Goal: Check status: Check status

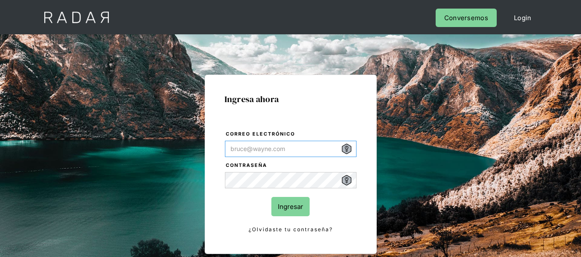
type input "[PERSON_NAME][EMAIL_ADDRESS][PERSON_NAME][DOMAIN_NAME]"
click at [286, 205] on input "Ingresar" at bounding box center [290, 206] width 38 height 19
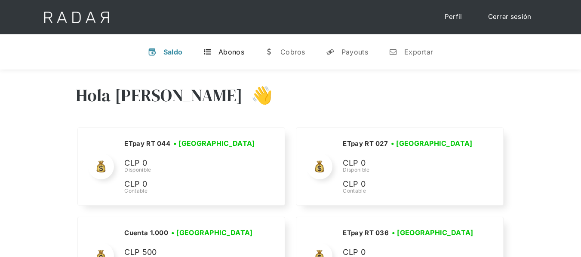
scroll to position [1712, 0]
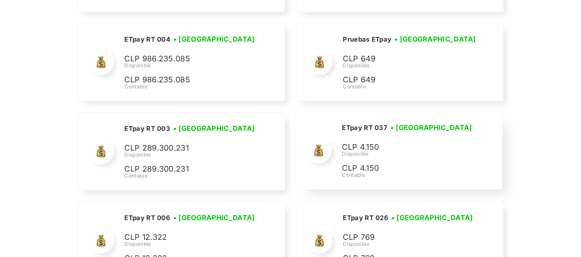
click at [357, 151] on div "Disponible" at bounding box center [408, 154] width 133 height 8
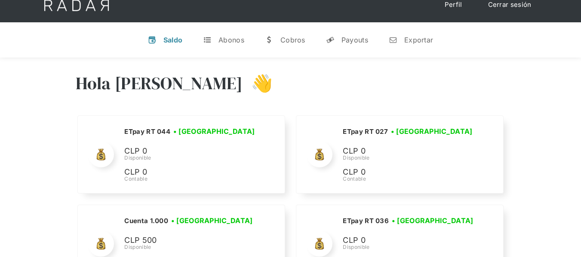
scroll to position [0, 0]
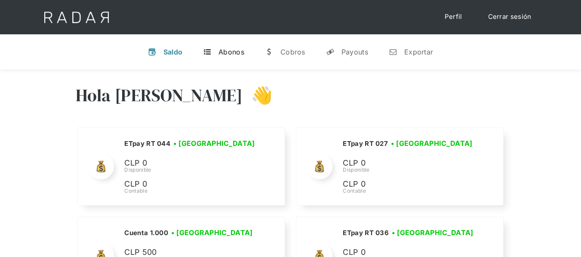
click at [226, 54] on div "Abonos" at bounding box center [231, 52] width 26 height 9
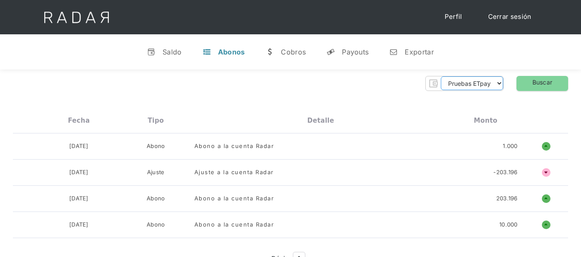
click at [473, 83] on select "Pruebas ETpay Cuenta 1.000 Cuenta 1.001 Cuenta 1.002 Cuenta 1.003 Cuenta 1.004 …" at bounding box center [471, 83] width 62 height 14
select select "etpay-rt-037"
click at [441, 76] on select "Pruebas ETpay Cuenta 1.000 Cuenta 1.001 Cuenta 1.002 Cuenta 1.003 Cuenta 1.004 …" at bounding box center [471, 83] width 62 height 14
click at [541, 86] on link "Buscar" at bounding box center [542, 83] width 52 height 15
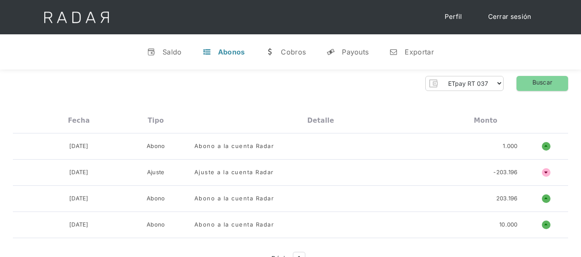
click at [57, 13] on img at bounding box center [77, 17] width 88 height 34
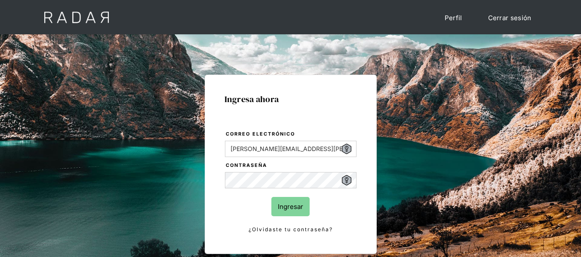
click at [286, 208] on input "Ingresar" at bounding box center [290, 206] width 38 height 19
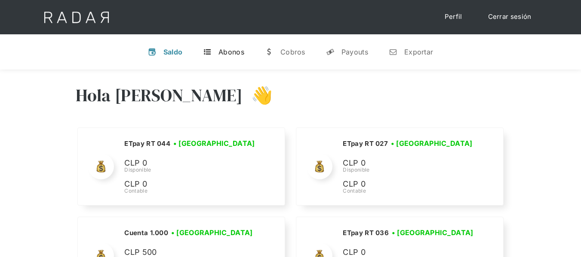
click at [217, 51] on link "t Abonos" at bounding box center [223, 52] width 55 height 22
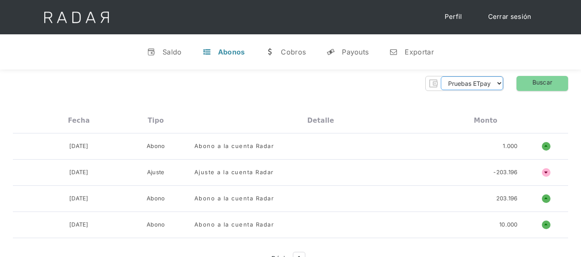
click at [497, 81] on select "Pruebas ETpay Cuenta 1.000 Cuenta 1.001 Cuenta 1.002 Cuenta 1.003 Cuenta 1.004 …" at bounding box center [471, 83] width 62 height 14
select select "etpay-rt-037"
click at [441, 76] on select "Pruebas ETpay Cuenta 1.000 Cuenta 1.001 Cuenta 1.002 Cuenta 1.003 Cuenta 1.004 …" at bounding box center [471, 83] width 62 height 14
click at [547, 86] on link "Buscar" at bounding box center [542, 83] width 52 height 15
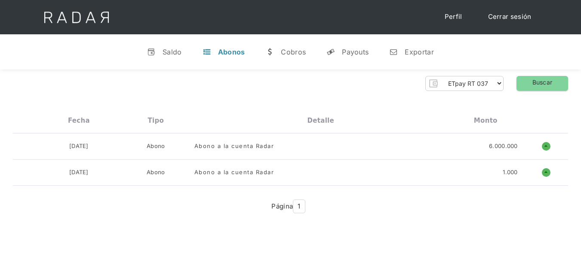
click at [55, 80] on div "Pruebas ETpay Cuenta 1.000 Cuenta 1.001 Cuenta 1.002 Cuenta 1.003 Cuenta 1.004 …" at bounding box center [290, 83] width 555 height 15
click at [96, 85] on div "Pruebas ETpay Cuenta 1.000 Cuenta 1.001 Cuenta 1.002 Cuenta 1.003 Cuenta 1.004 …" at bounding box center [290, 83] width 555 height 15
click at [455, 86] on select "Pruebas ETpay Cuenta 1.000 Cuenta 1.001 Cuenta 1.002 Cuenta 1.003 Cuenta 1.004 …" at bounding box center [471, 83] width 62 height 14
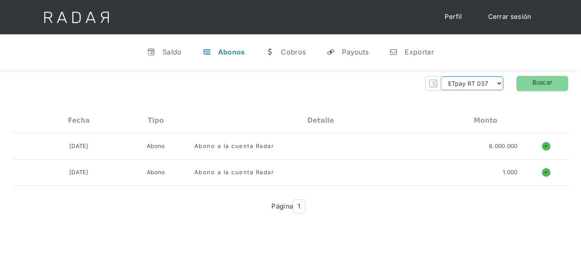
click at [455, 86] on select "Pruebas ETpay Cuenta 1.000 Cuenta 1.001 Cuenta 1.002 Cuenta 1.003 Cuenta 1.004 …" at bounding box center [471, 83] width 62 height 14
click at [476, 83] on select "Pruebas ETpay Cuenta 1.000 Cuenta 1.001 Cuenta 1.002 Cuenta 1.003 Cuenta 1.004 …" at bounding box center [471, 83] width 62 height 14
click at [163, 48] on div "Saldo" at bounding box center [171, 52] width 19 height 9
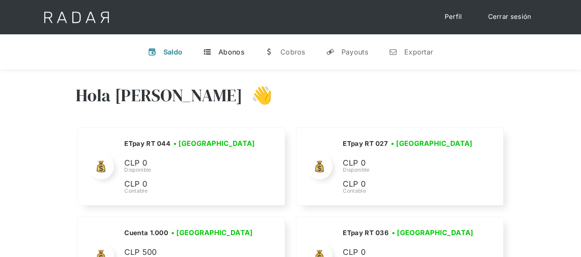
scroll to position [1712, 0]
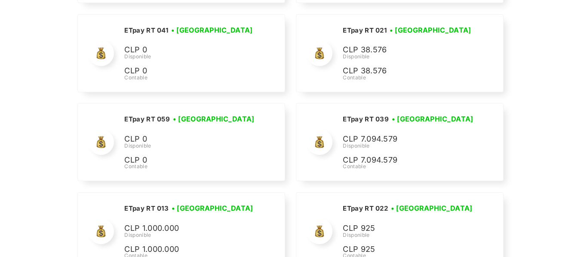
scroll to position [981, 0]
